Goal: Browse casually: Explore the website without a specific task or goal

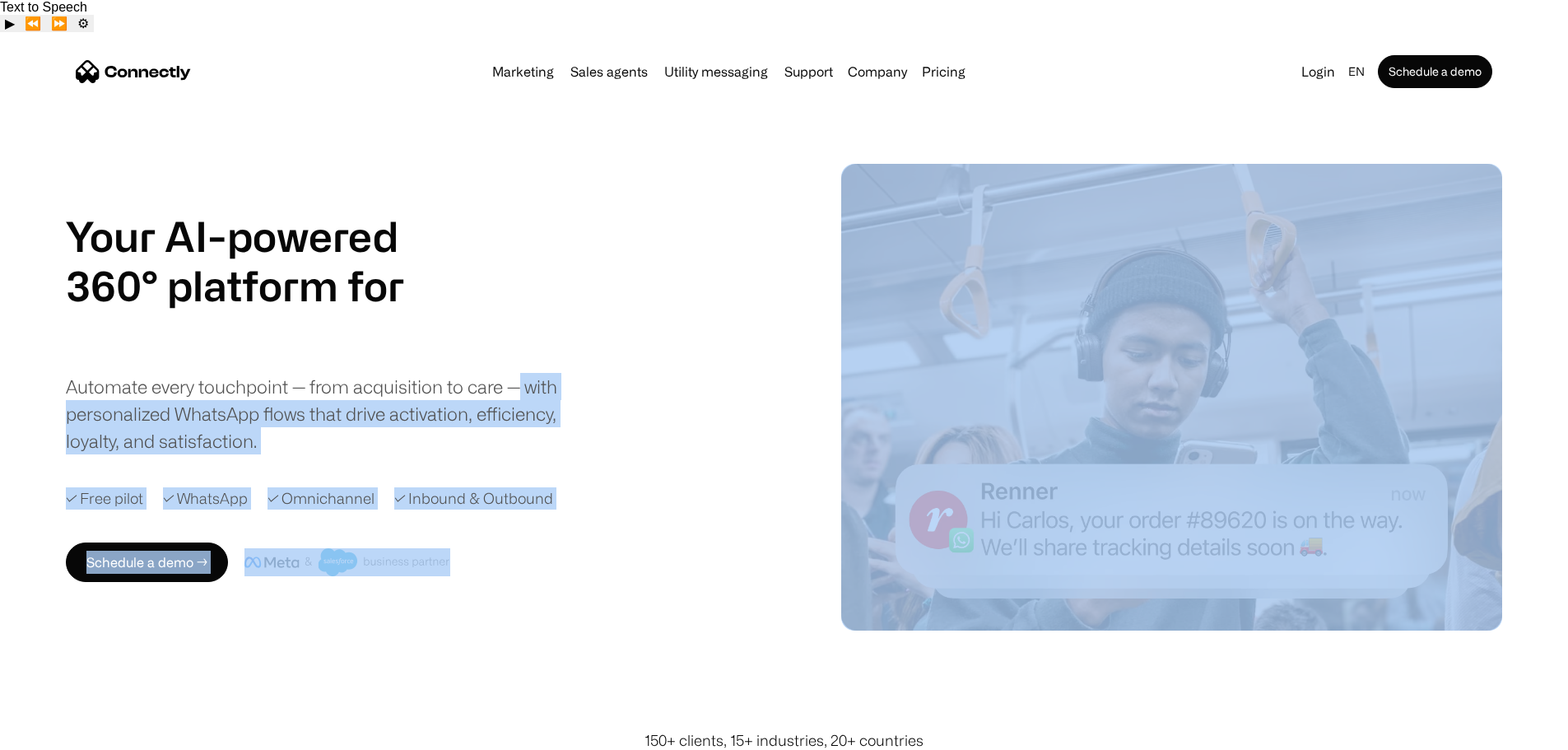
drag, startPoint x: 1459, startPoint y: 553, endPoint x: 738, endPoint y: 351, distance: 748.8
click at [738, 351] on div "Your AI-powered 360° platform for sales agents support utility sales agents Sli…" at bounding box center [784, 398] width 1568 height 467
click at [738, 351] on div "Your AI-powered 360° platform for sales agents support utility sales agents Sli…" at bounding box center [420, 333] width 710 height 243
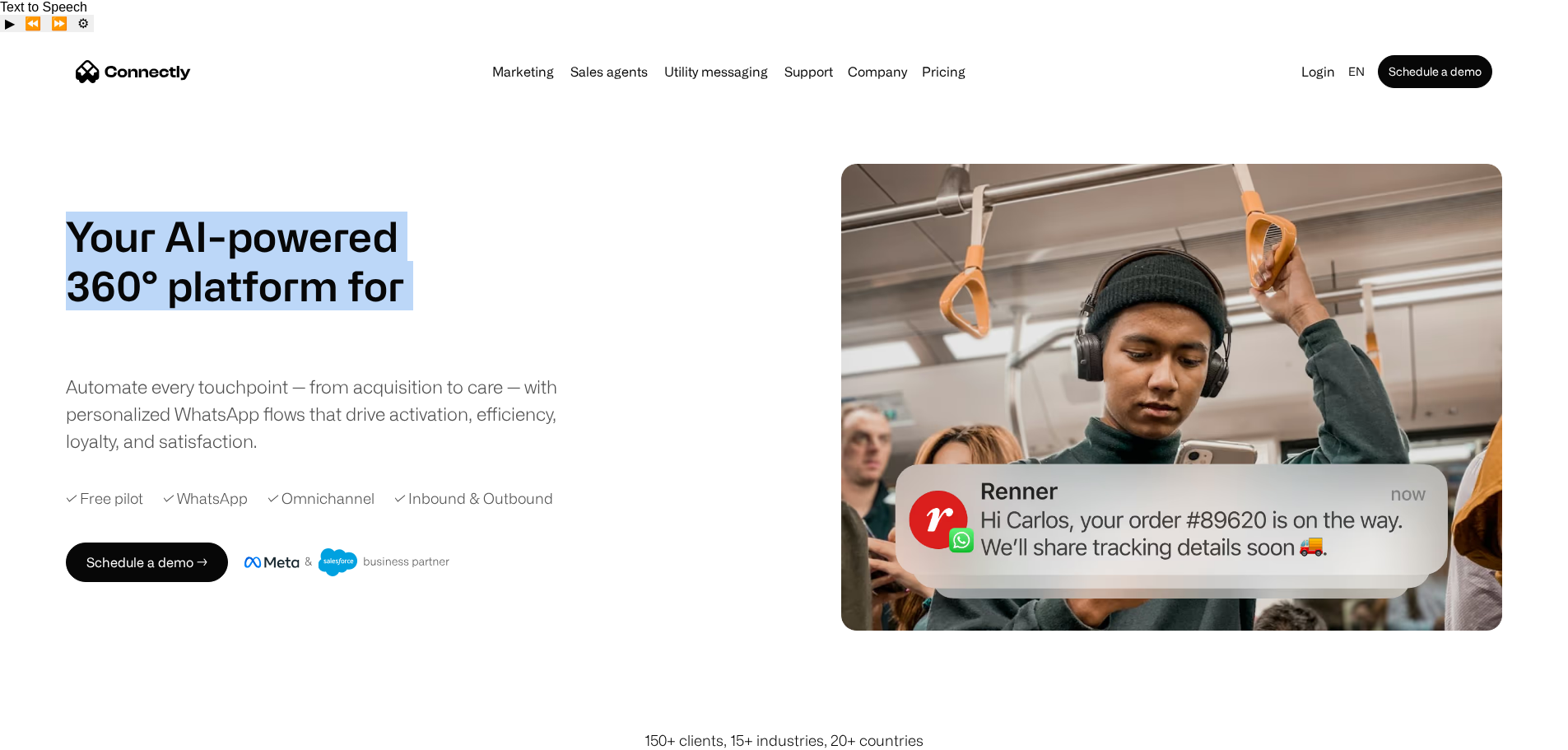
drag, startPoint x: 98, startPoint y: 113, endPoint x: 583, endPoint y: 350, distance: 539.8
click at [583, 350] on div "Your AI-powered 360° platform for sales agents support utility sales agents Sli…" at bounding box center [784, 398] width 1568 height 467
click at [583, 350] on div "Your AI-powered 360° platform for sales agents support utility sales agents Sli…" at bounding box center [324, 333] width 519 height 243
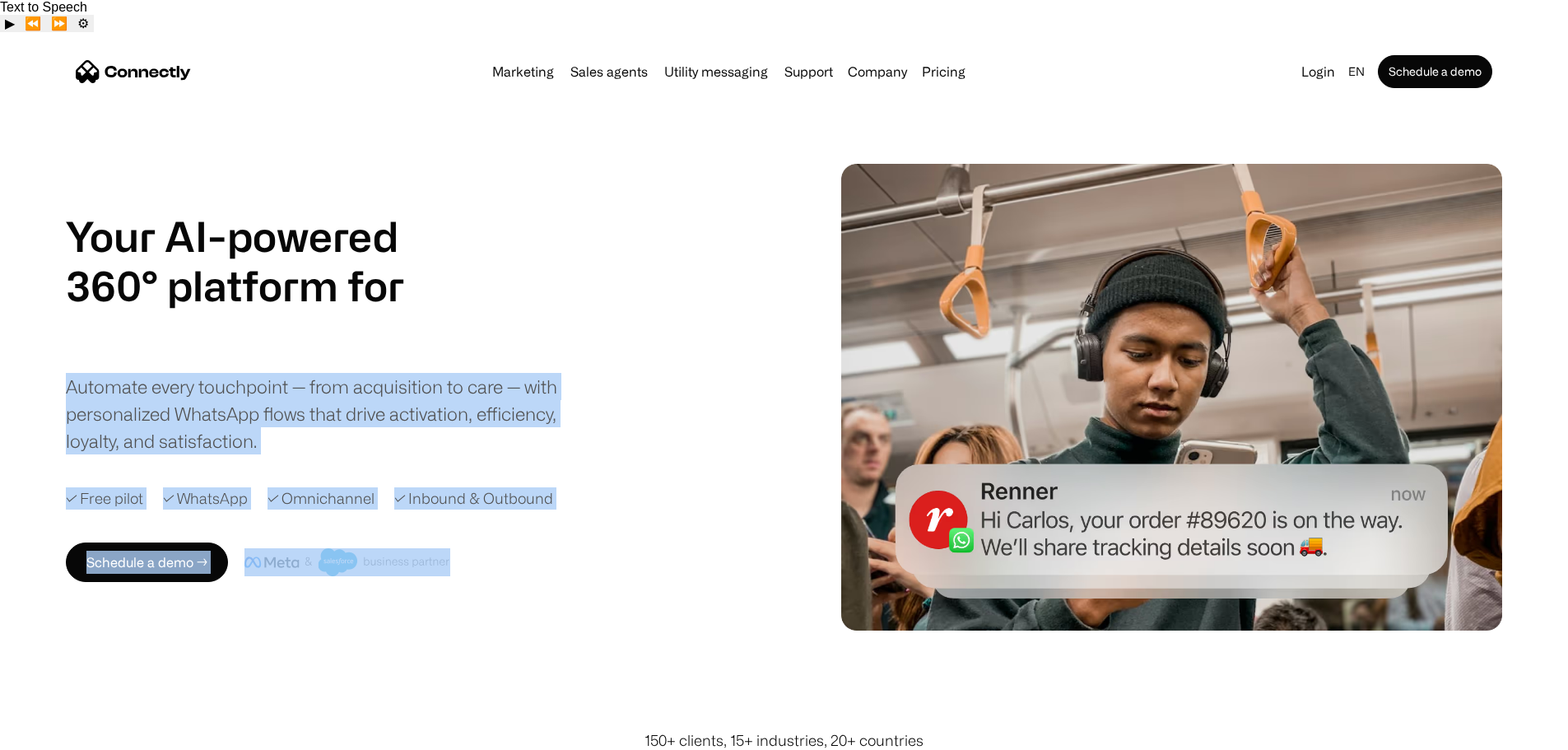
drag, startPoint x: 676, startPoint y: 550, endPoint x: 254, endPoint y: 337, distance: 472.7
click at [254, 337] on div "Your AI-powered 360° platform for sales agents support utility sales agents Sli…" at bounding box center [439, 397] width 746 height 370
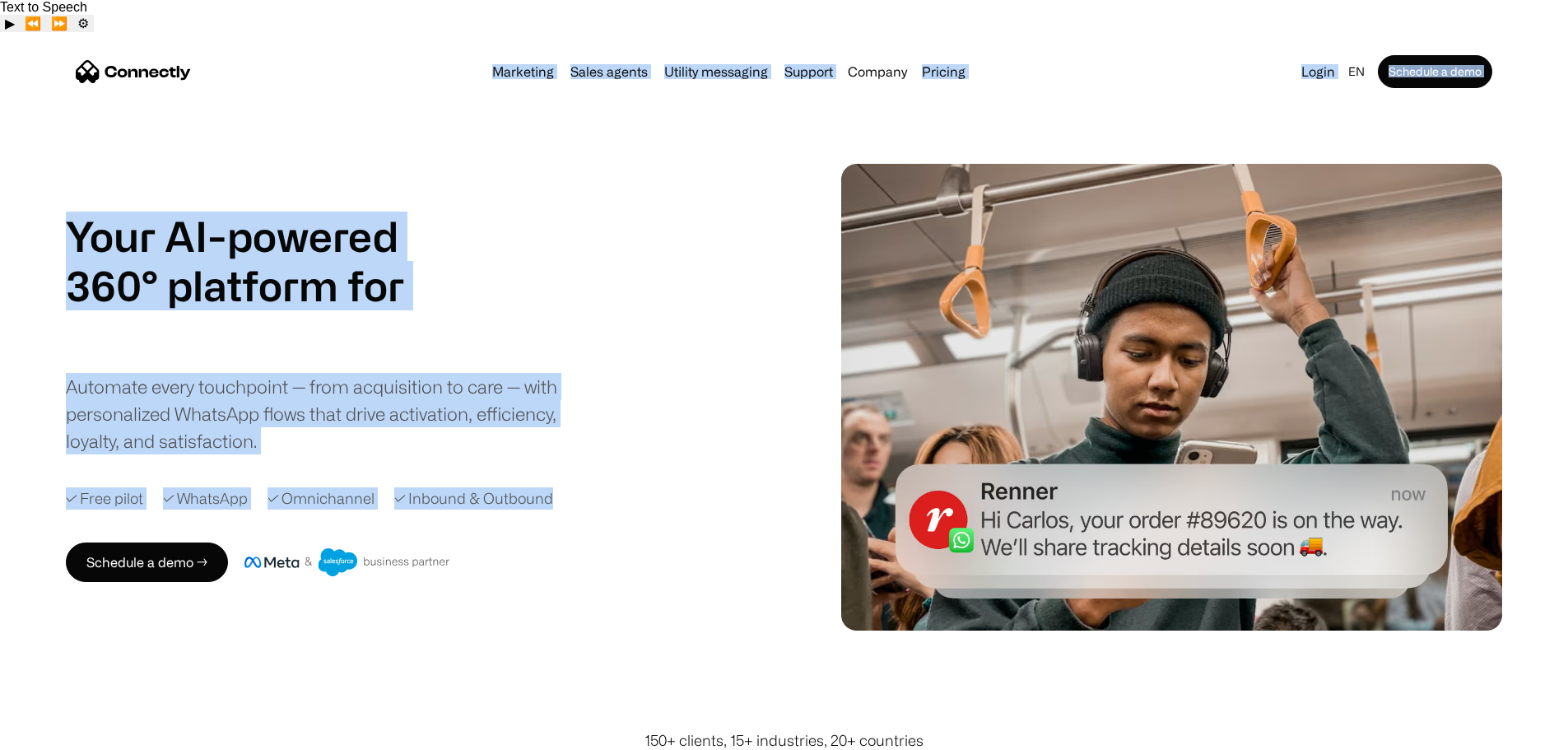
drag, startPoint x: 84, startPoint y: 60, endPoint x: 640, endPoint y: 513, distance: 717.2
click at [640, 513] on div "Your AI-powered 360° platform for sales agents support utility sales agents Sli…" at bounding box center [439, 397] width 746 height 370
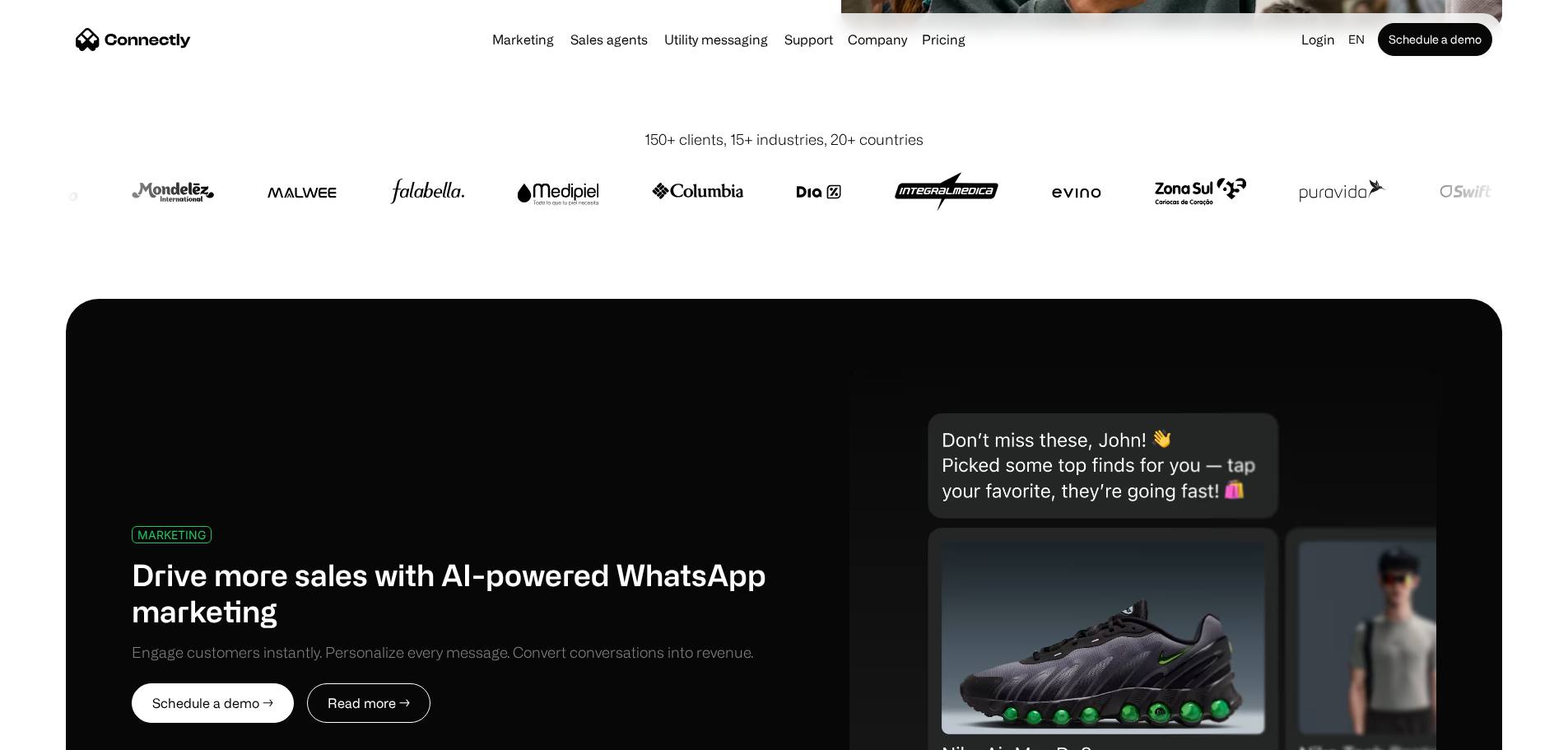
scroll to position [600, 0]
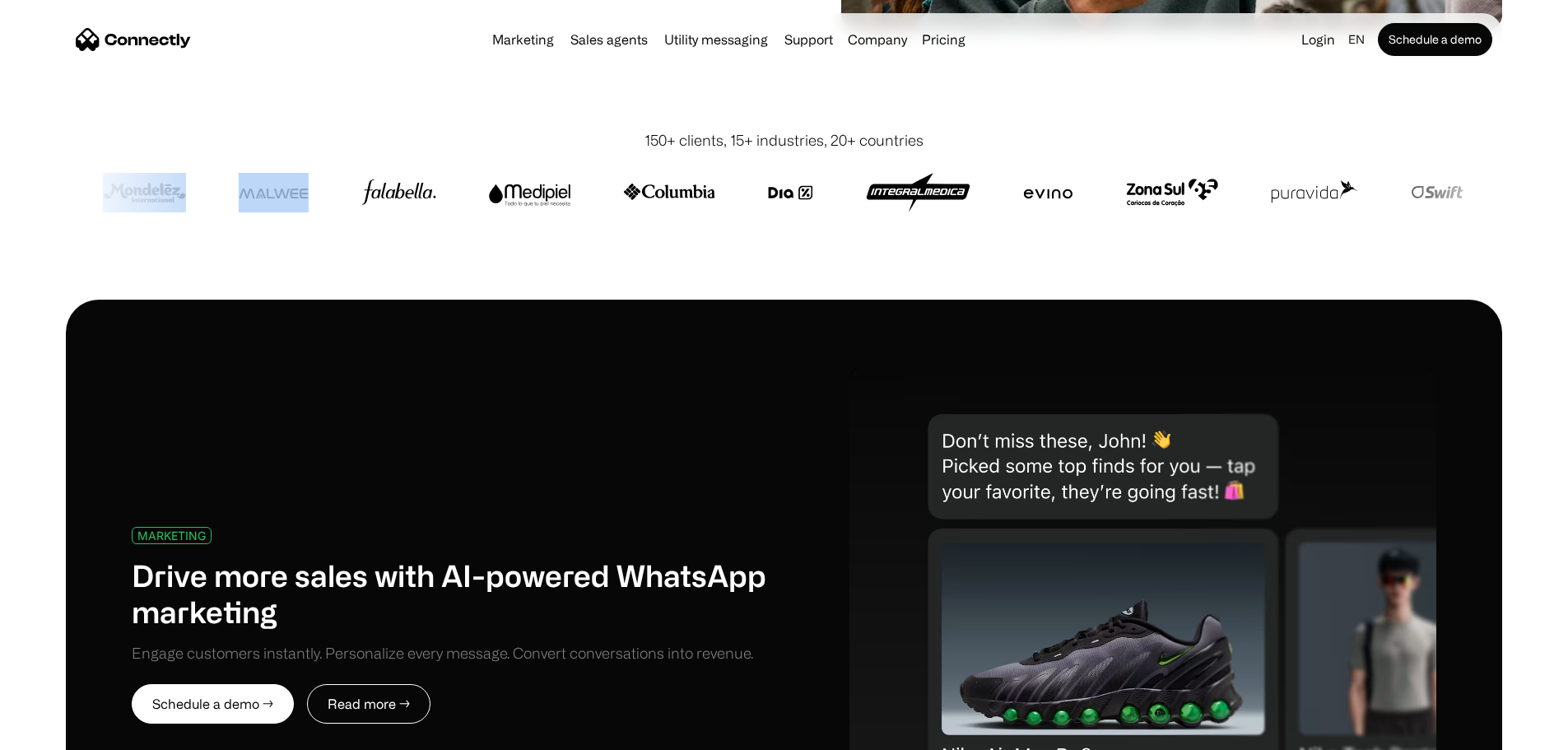
drag, startPoint x: 1384, startPoint y: 183, endPoint x: 494, endPoint y: 212, distance: 890.5
click at [494, 212] on div "150+ clients, 15+ industries, 20+ countries" at bounding box center [784, 198] width 1437 height 203
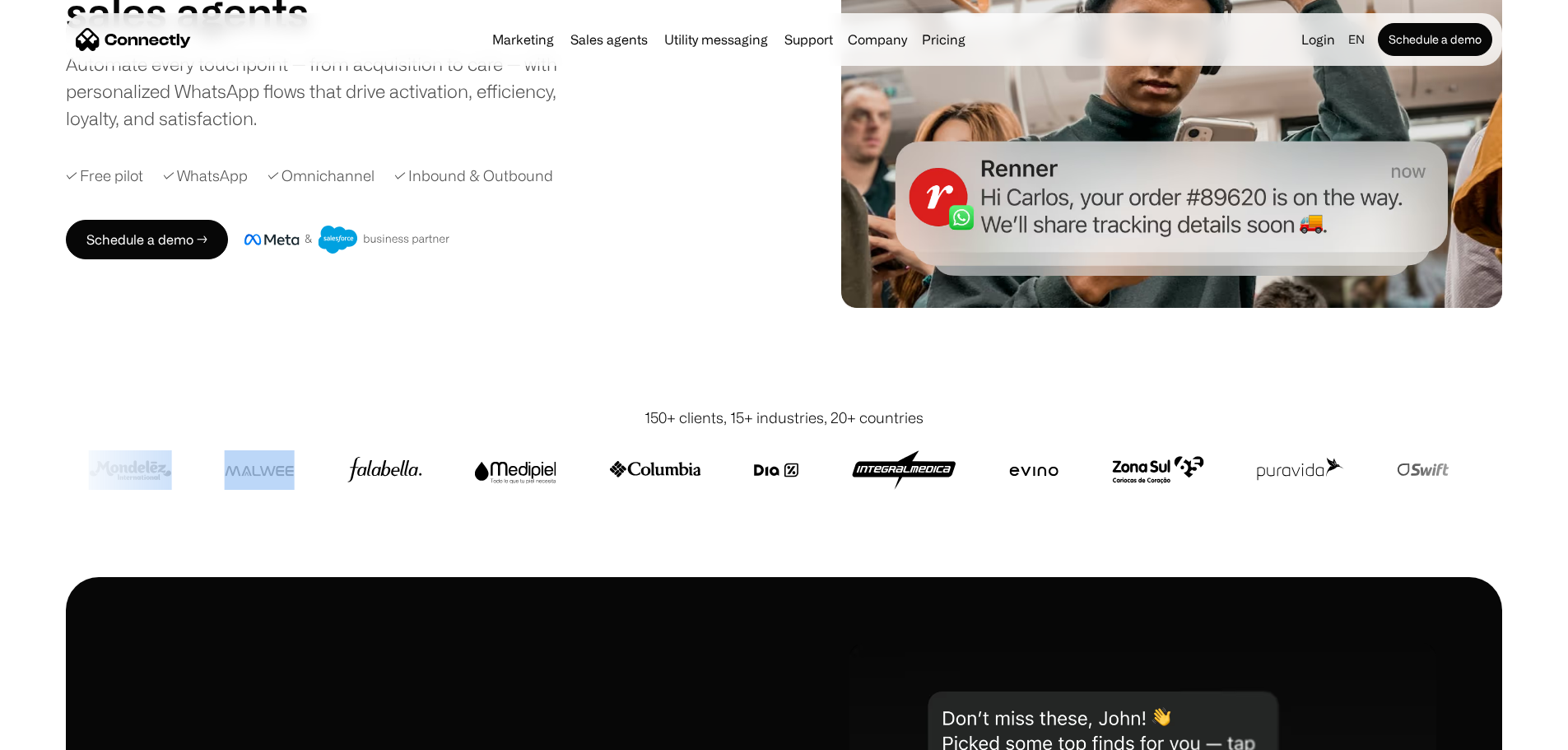
scroll to position [321, 0]
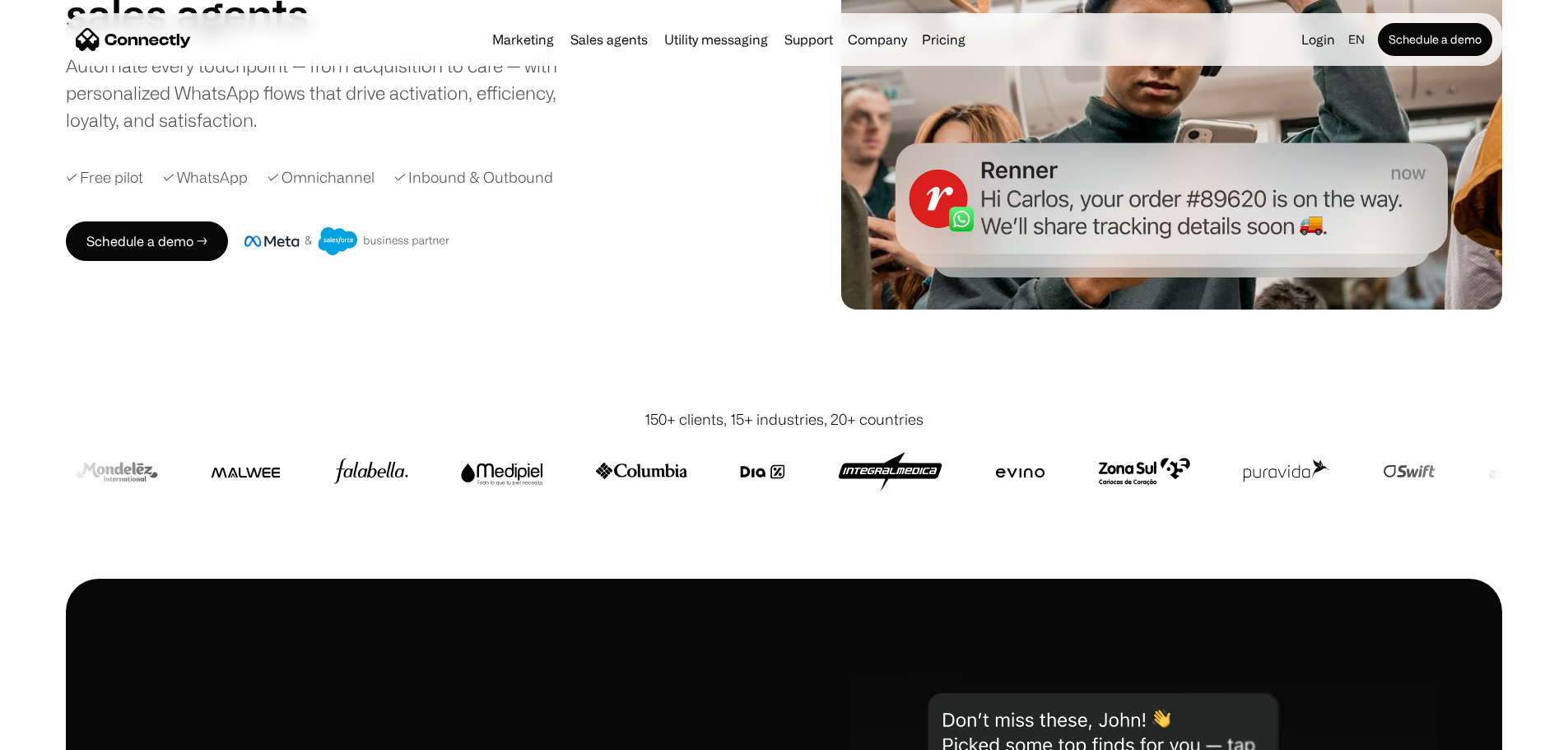
click at [339, 293] on div "Your AI-powered 360° platform for sales agents support utility sales agents Sli…" at bounding box center [784, 76] width 1437 height 467
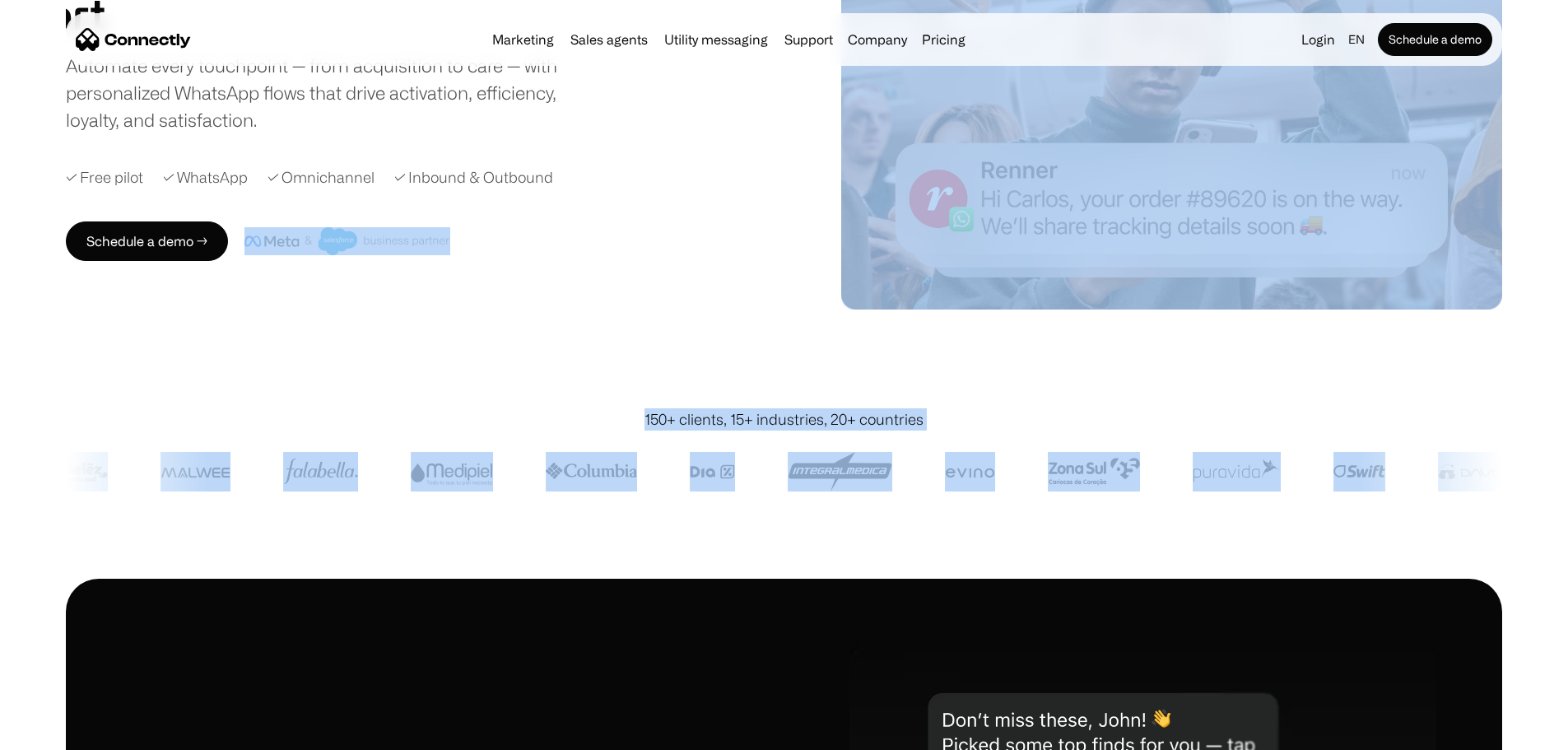
drag, startPoint x: 339, startPoint y: 293, endPoint x: 1437, endPoint y: 402, distance: 1103.4
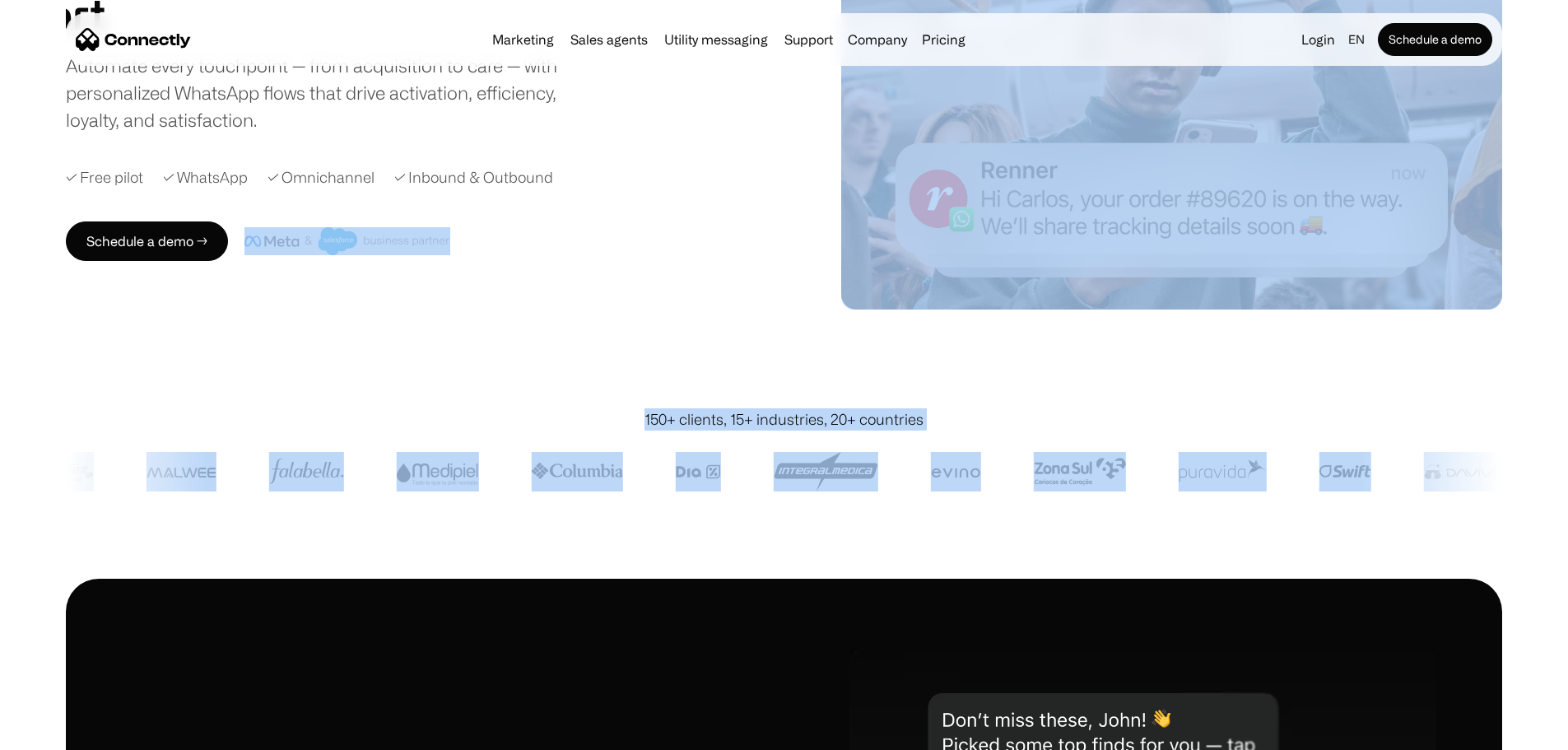
click at [1498, 485] on div "150+ clients, 15+ industries, 20+ countries" at bounding box center [784, 476] width 1568 height 203
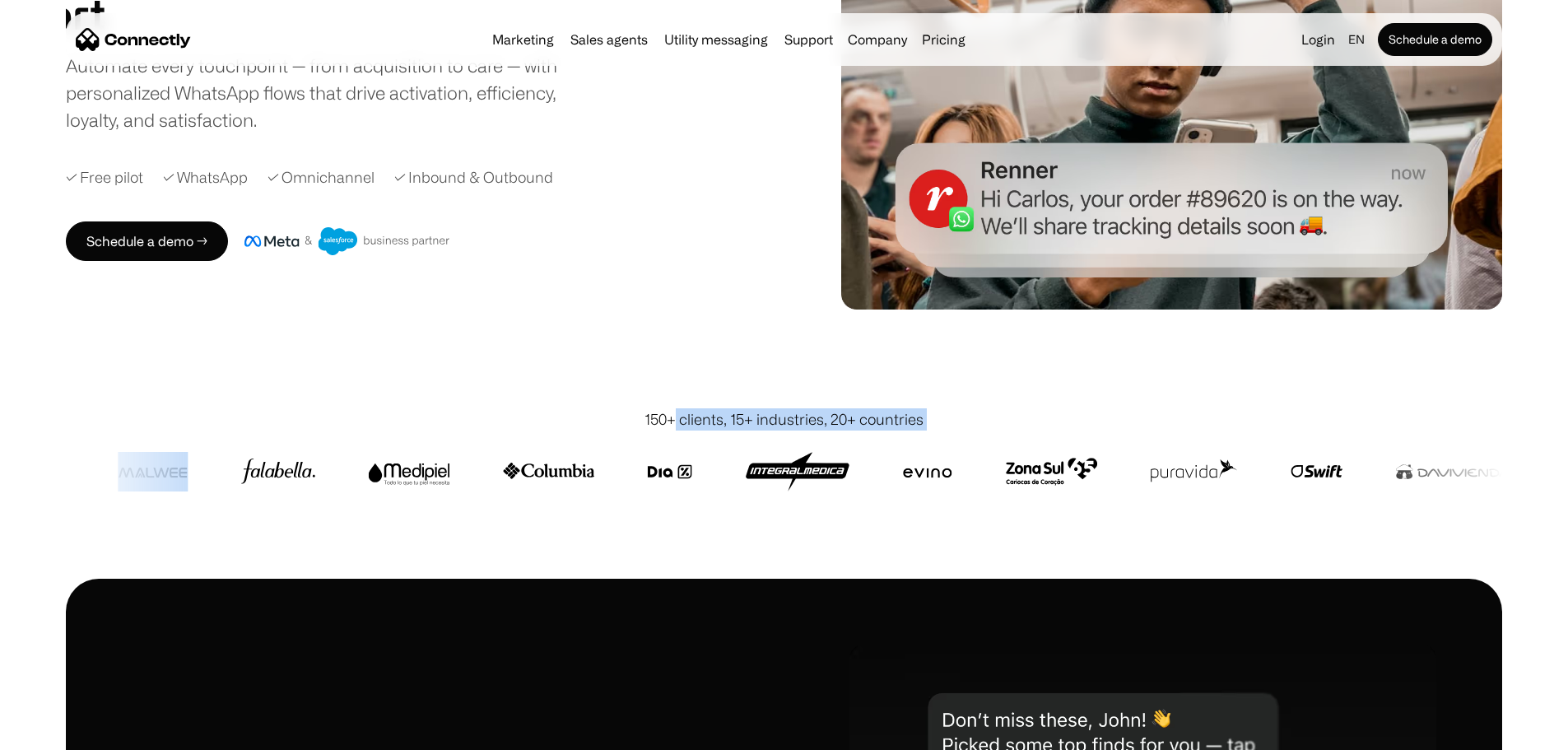
drag, startPoint x: 824, startPoint y: 405, endPoint x: 674, endPoint y: 360, distance: 156.6
click at [676, 375] on div "150+ clients, 15+ industries, 20+ countries" at bounding box center [784, 476] width 1568 height 203
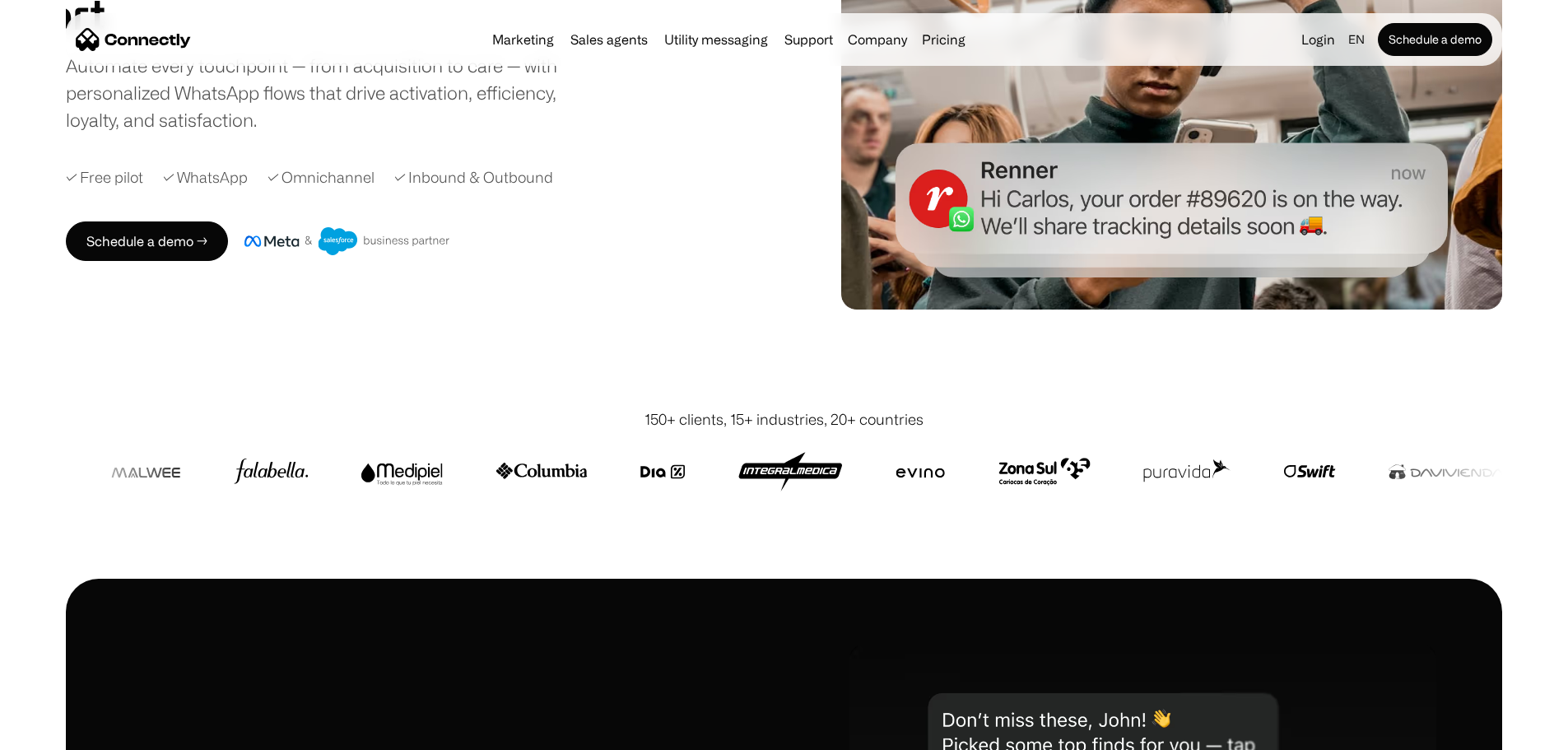
click at [643, 408] on div "150+ clients, 15+ industries, 20+ countries" at bounding box center [784, 419] width 1437 height 22
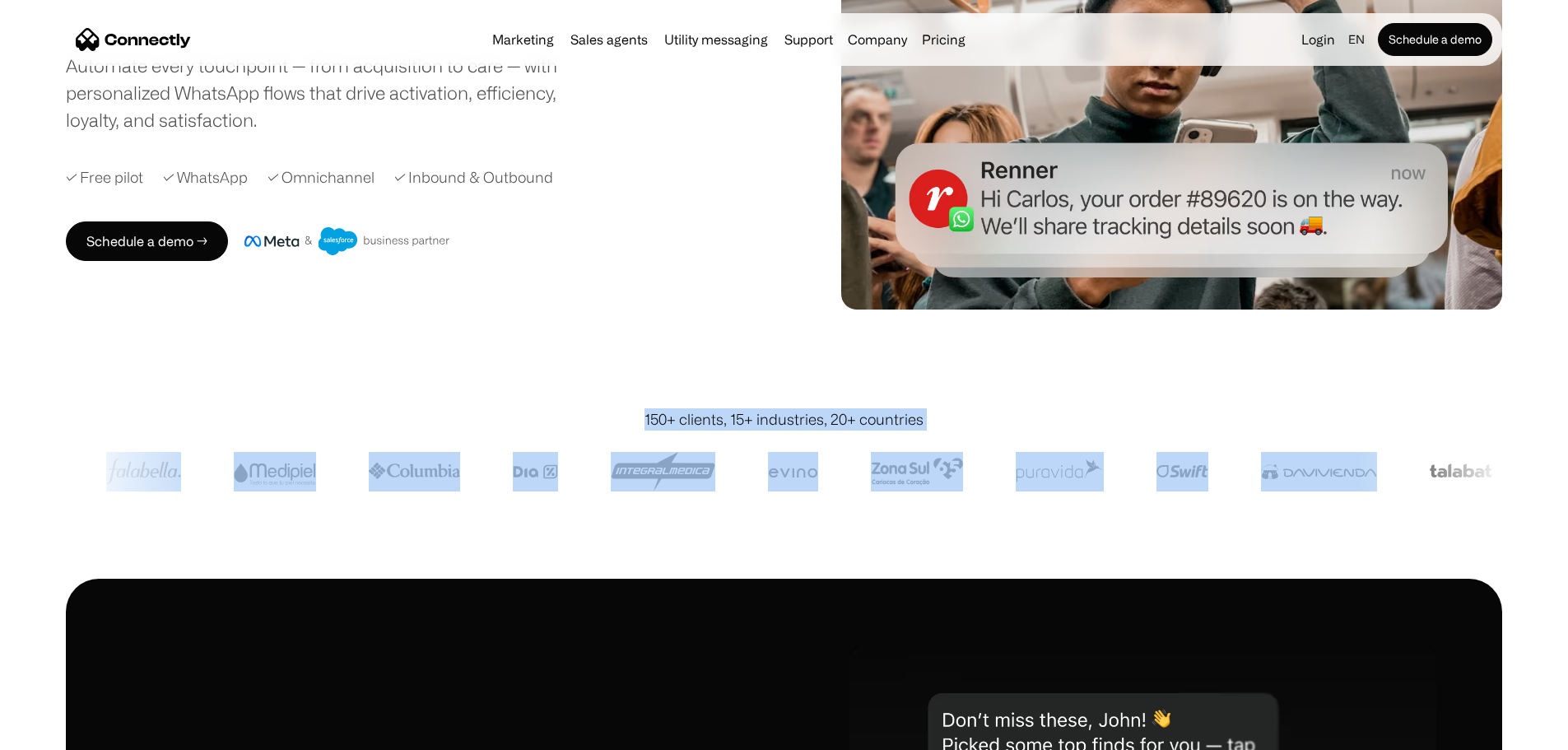
drag, startPoint x: 630, startPoint y: 344, endPoint x: 1433, endPoint y: 398, distance: 804.8
click at [1433, 398] on div "150+ clients, 15+ industries, 20+ countries" at bounding box center [784, 476] width 1437 height 203
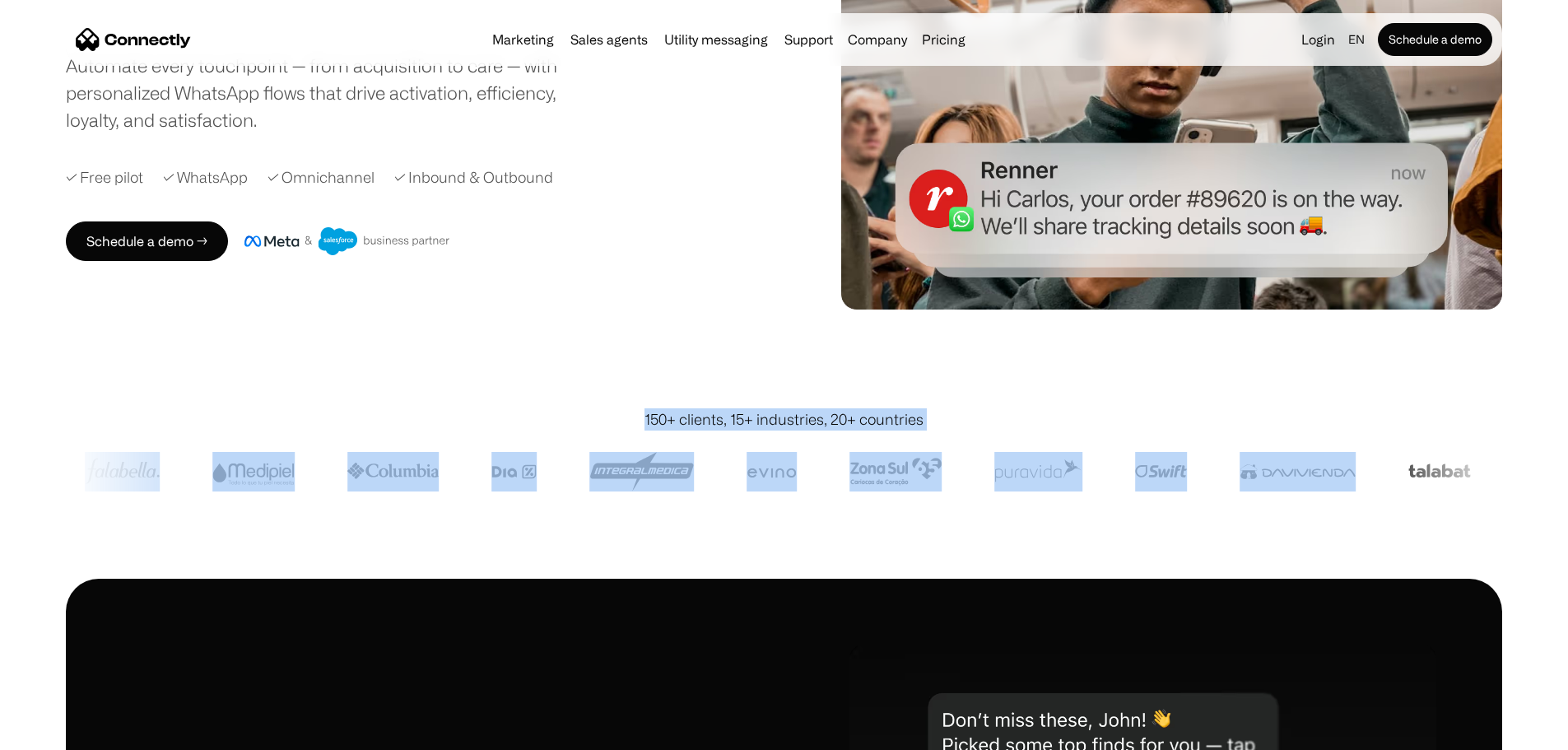
click at [1428, 433] on div at bounding box center [784, 472] width 1437 height 82
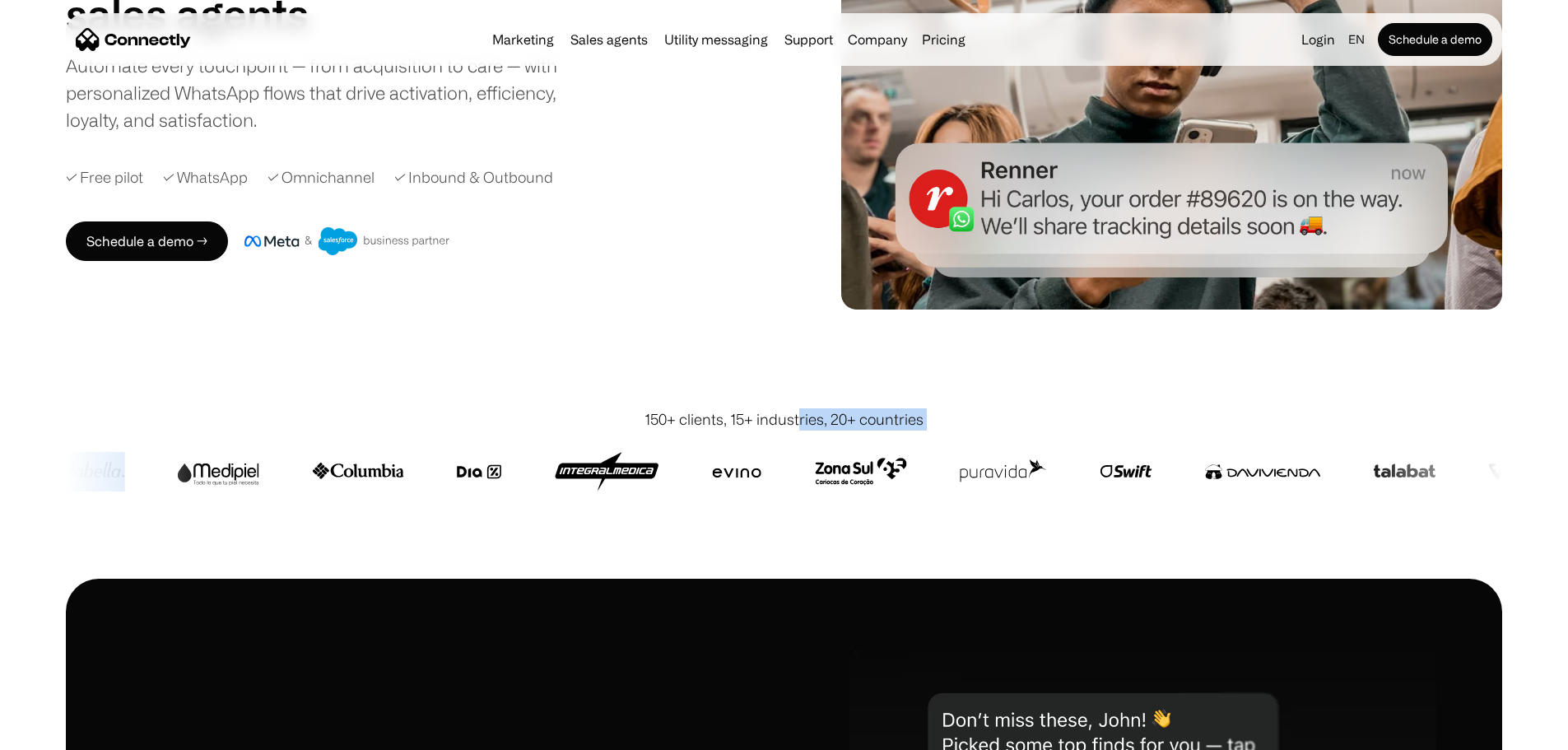
drag, startPoint x: 1528, startPoint y: 470, endPoint x: 787, endPoint y: 350, distance: 750.7
click at [790, 375] on div "150+ clients, 15+ industries, 20+ countries" at bounding box center [784, 476] width 1568 height 203
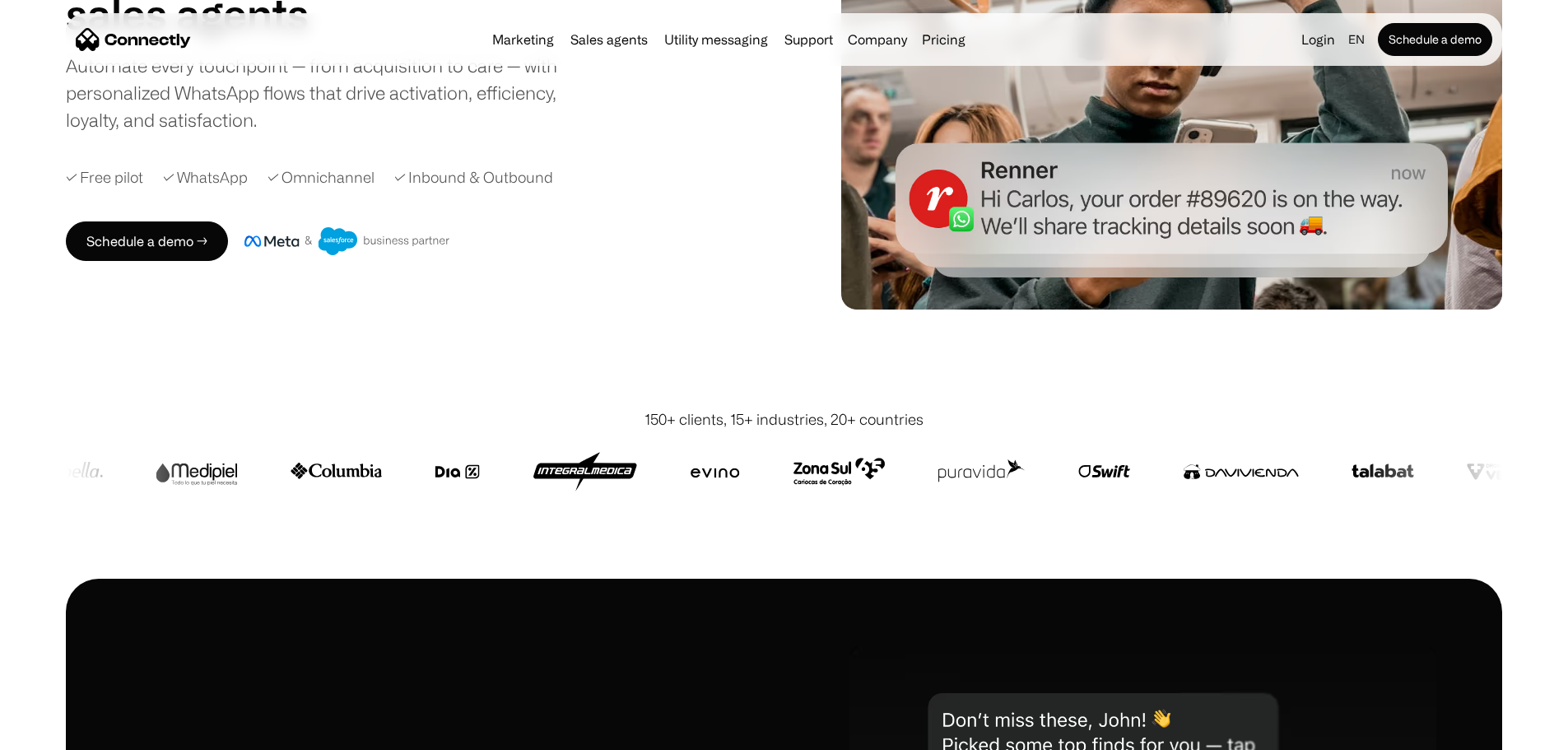
click at [636, 408] on div "150+ clients, 15+ industries, 20+ countries" at bounding box center [784, 419] width 1437 height 22
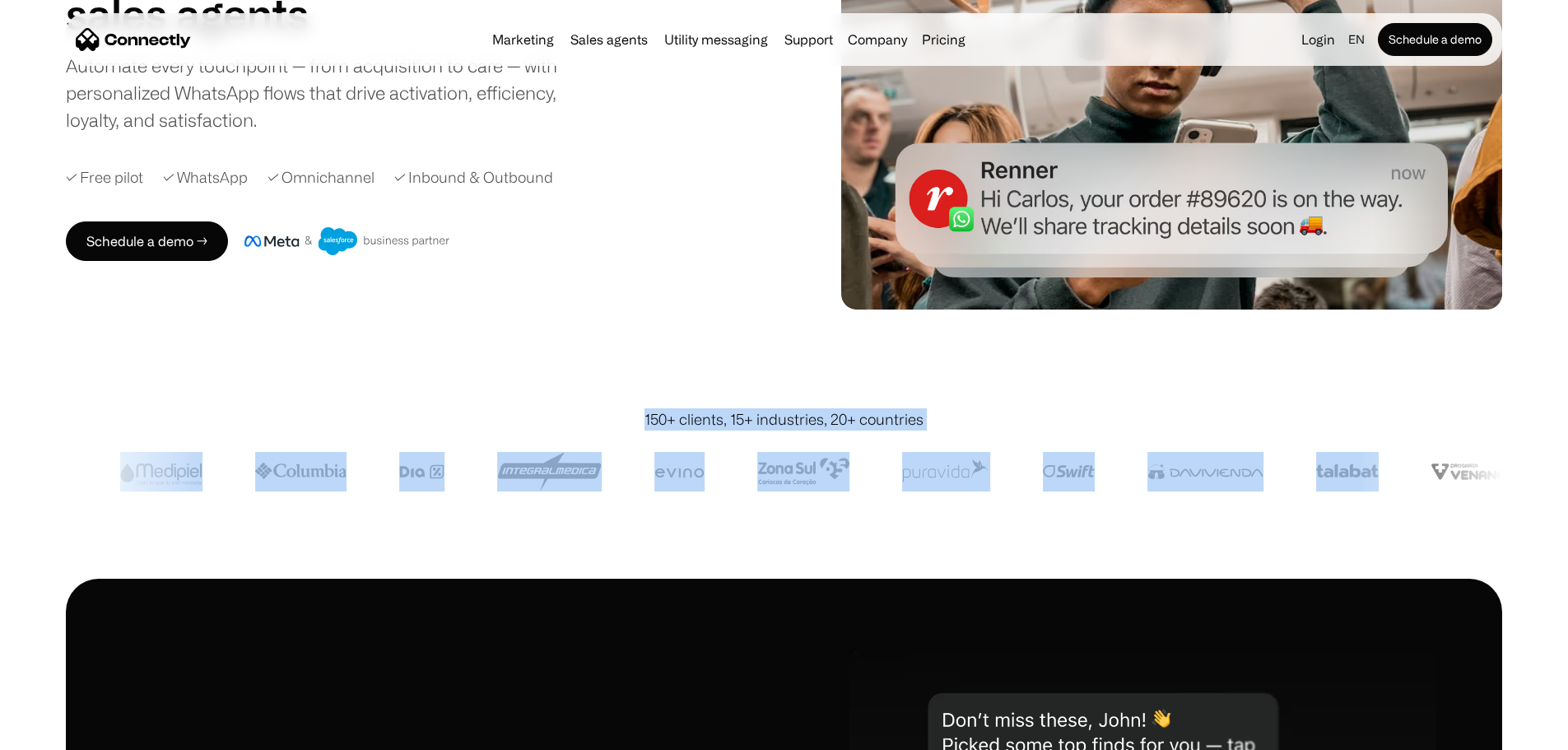
drag, startPoint x: 644, startPoint y: 343, endPoint x: 1424, endPoint y: 404, distance: 782.4
click at [1424, 404] on div "150+ clients, 15+ industries, 20+ countries" at bounding box center [784, 476] width 1437 height 203
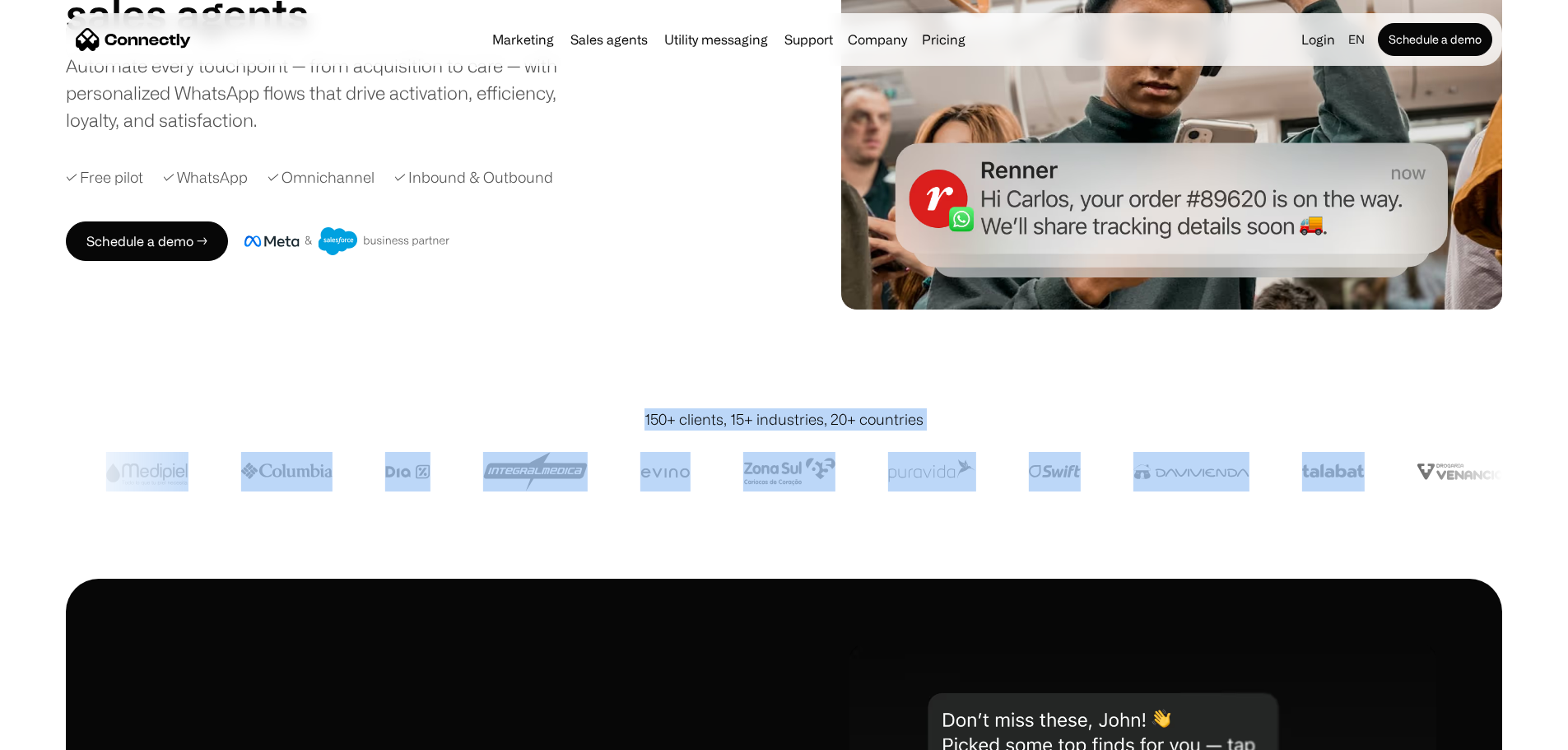
click at [1423, 464] on div "150+ clients, 15+ industries, 20+ countries" at bounding box center [784, 476] width 1437 height 203
